Goal: Find specific page/section: Find specific page/section

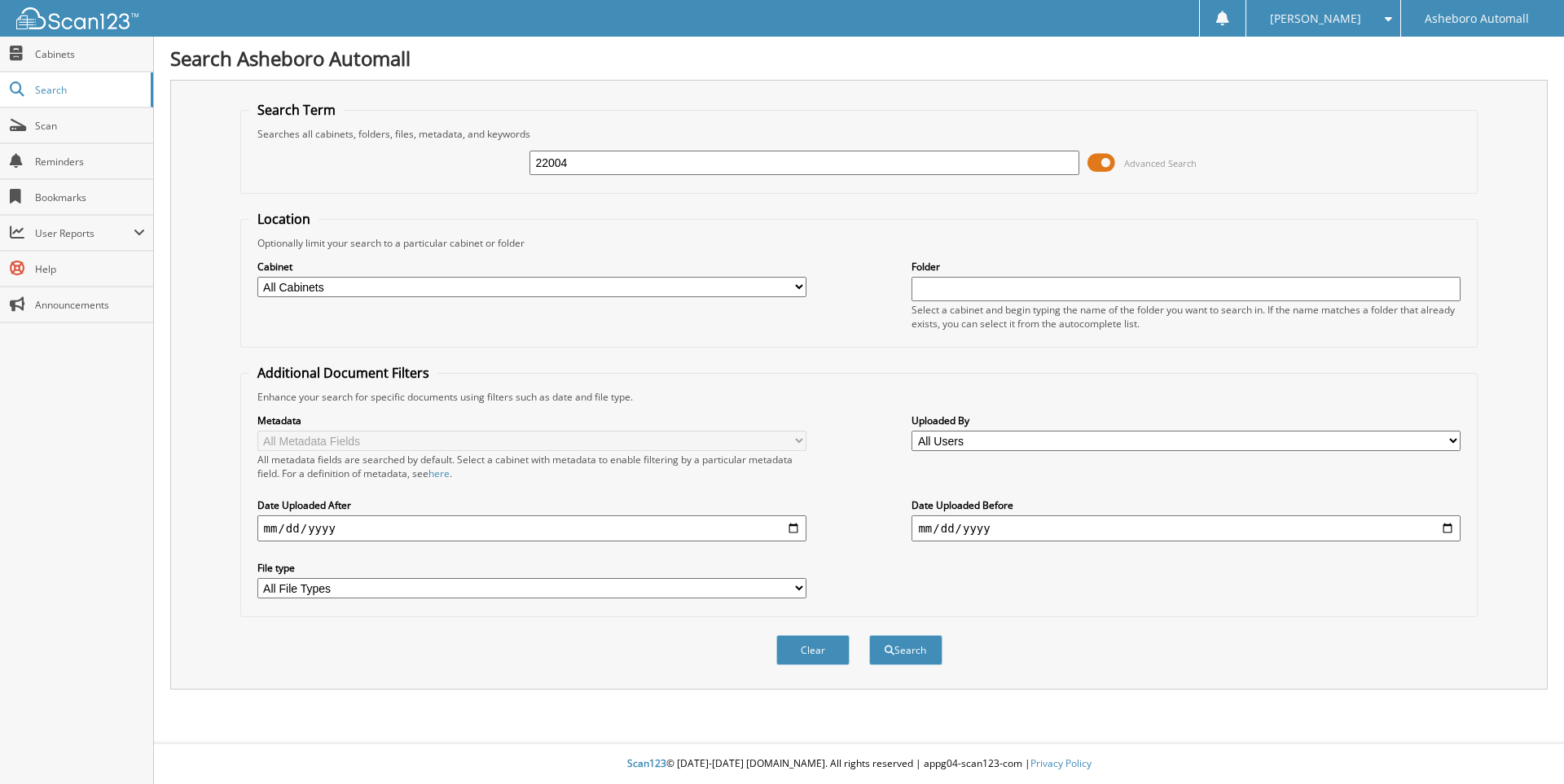
type input "22004"
click at [869, 635] on button "Search" at bounding box center [906, 650] width 74 height 30
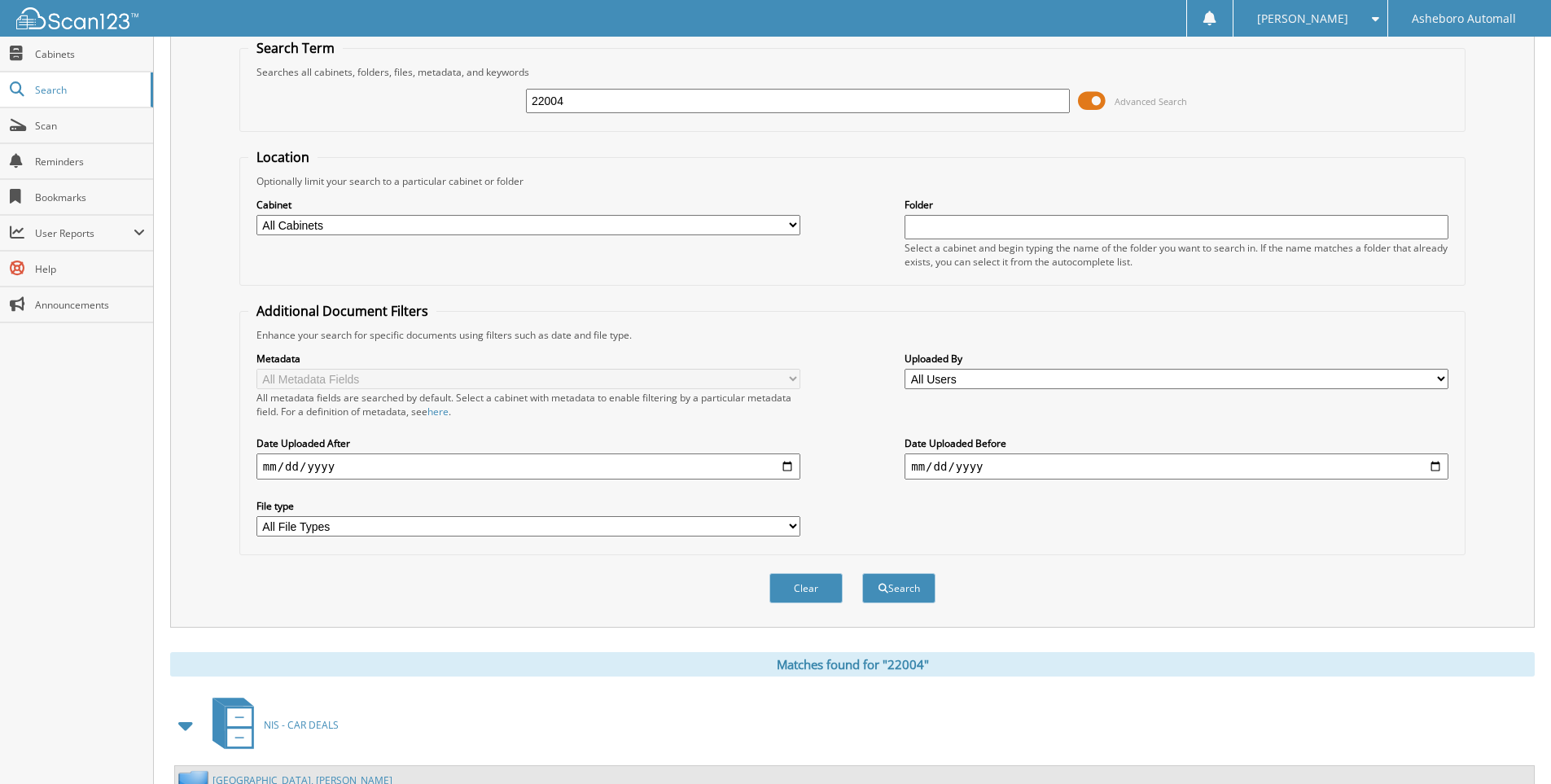
scroll to position [190, 0]
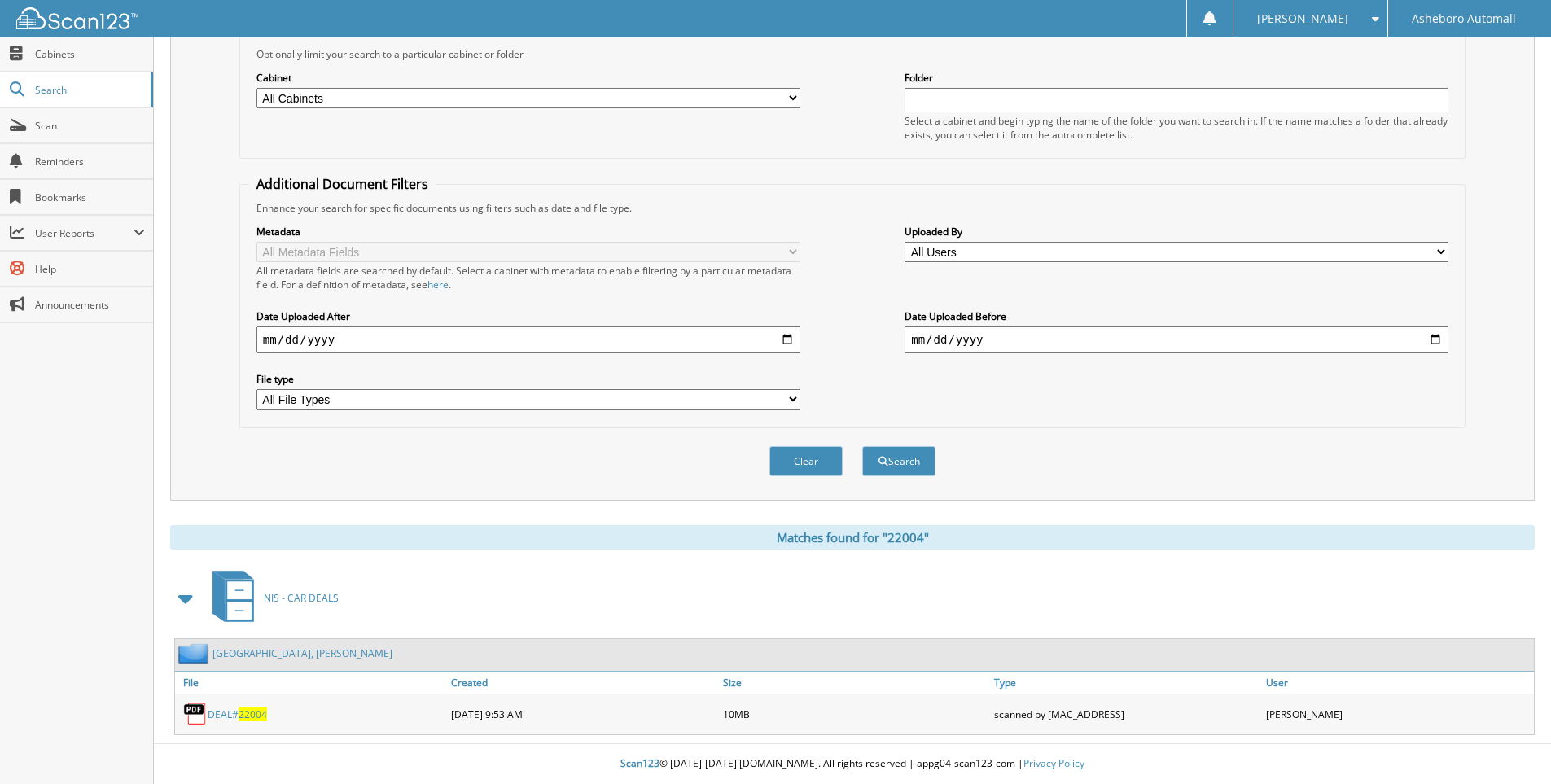
click at [233, 710] on link "DEAL# 22004" at bounding box center [238, 715] width 60 height 14
